Goal: Information Seeking & Learning: Learn about a topic

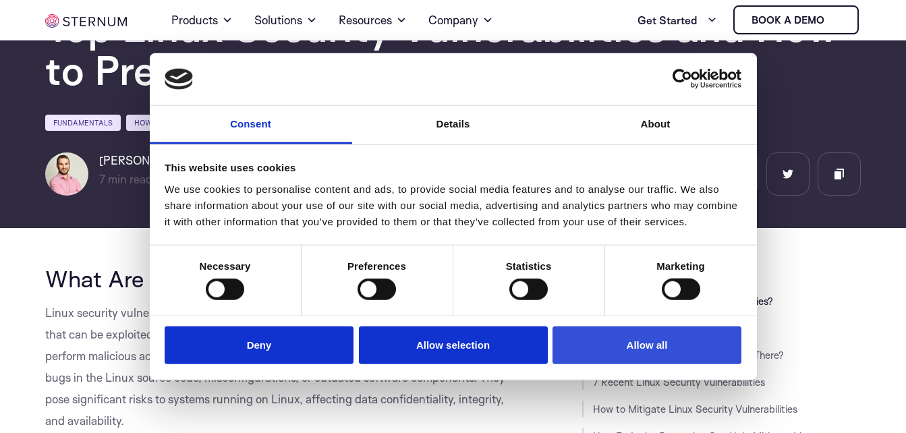
click at [627, 340] on button "Allow all" at bounding box center [646, 345] width 189 height 38
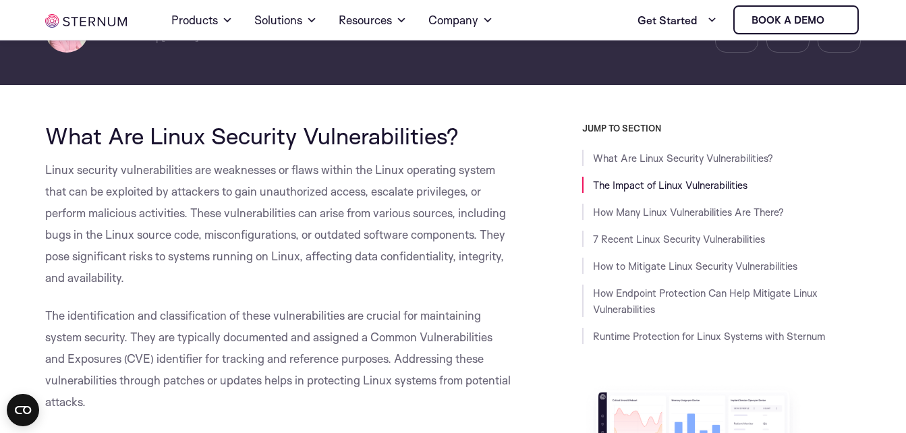
scroll to position [301, 0]
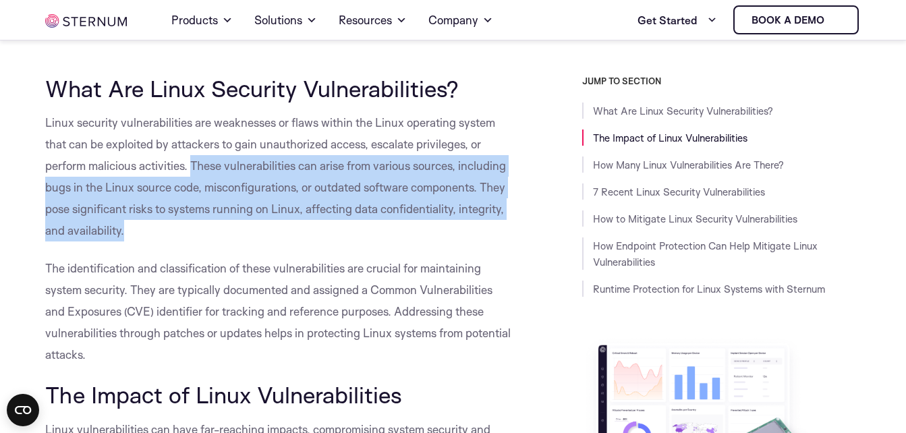
drag, startPoint x: 194, startPoint y: 163, endPoint x: 259, endPoint y: 228, distance: 92.5
click at [259, 228] on p "Linux security vulnerabilities are weaknesses or flaws within the Linux operati…" at bounding box center [278, 176] width 467 height 129
copy span "These vulnerabilities can arise from various sources, including bugs in the Lin…"
click at [404, 229] on p "Linux security vulnerabilities are weaknesses or flaws within the Linux operati…" at bounding box center [278, 176] width 467 height 129
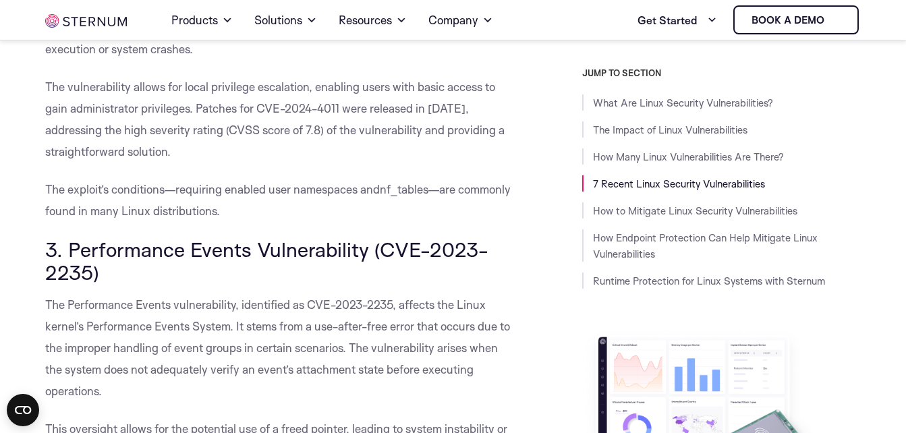
scroll to position [2023, 0]
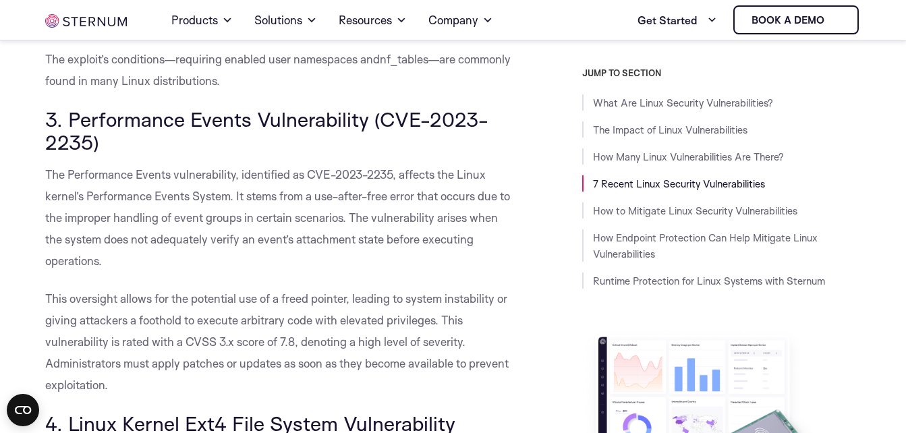
drag, startPoint x: 45, startPoint y: 175, endPoint x: 167, endPoint y: 380, distance: 238.6
copy div "The Performance Events vulnerability, identified as CVE-2023-2235, affects the …"
click at [372, 150] on h3 "3. Performance Events Vulnerability (CVE-2023-2235)" at bounding box center [278, 130] width 467 height 45
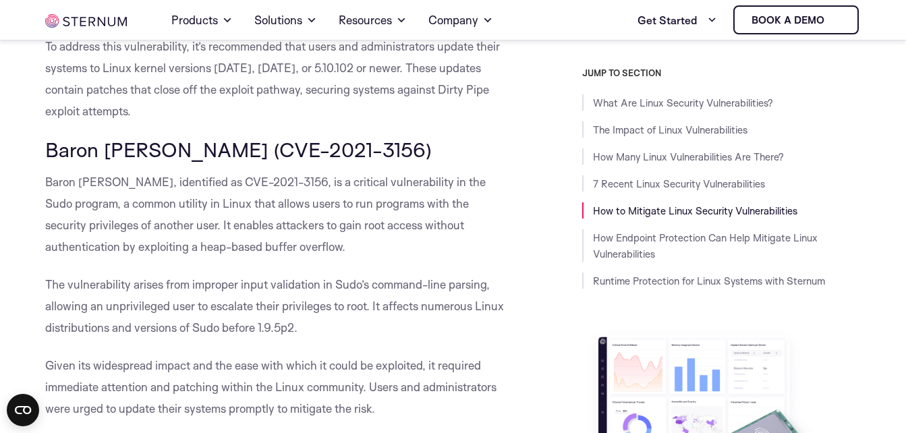
scroll to position [3104, 0]
